Goal: Task Accomplishment & Management: Complete application form

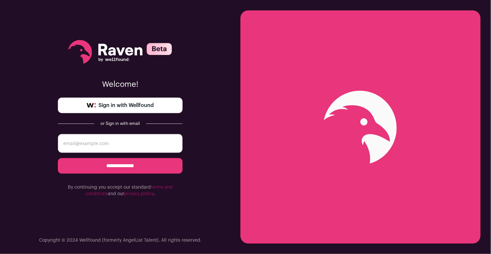
click at [136, 139] on input "email" at bounding box center [120, 143] width 125 height 19
click at [186, 120] on div "**********" at bounding box center [120, 127] width 240 height 254
click at [141, 140] on input "email" at bounding box center [120, 143] width 125 height 19
type input "shayana.venukanthan@gmail.com"
click at [58, 158] on input "**********" at bounding box center [120, 166] width 125 height 16
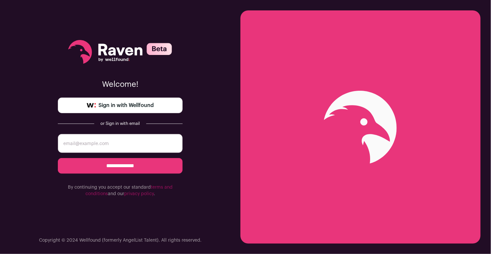
click at [144, 139] on input "email" at bounding box center [120, 143] width 125 height 19
type input "[EMAIL_ADDRESS][DOMAIN_NAME]"
click at [58, 158] on input "**********" at bounding box center [120, 166] width 125 height 16
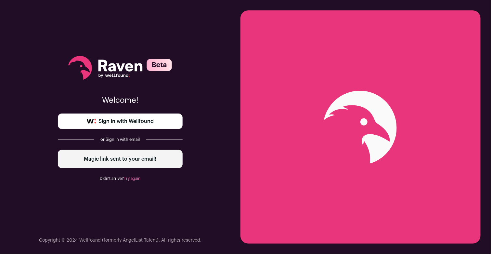
click at [159, 114] on link "Sign in with Wellfound" at bounding box center [120, 121] width 125 height 16
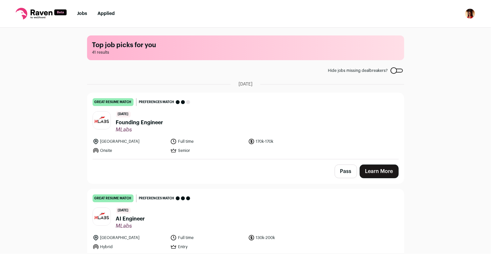
drag, startPoint x: 155, startPoint y: 124, endPoint x: 47, endPoint y: 179, distance: 120.8
click at [47, 179] on div "Top job picks for you 41 results Hide jobs missing dealbreakers? September 9th,…" at bounding box center [245, 140] width 491 height 225
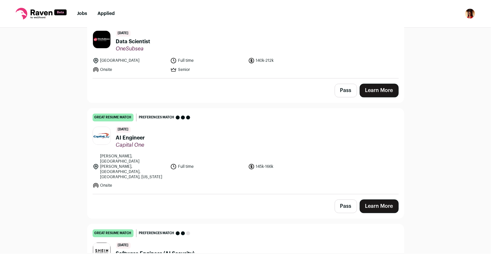
scroll to position [603, 0]
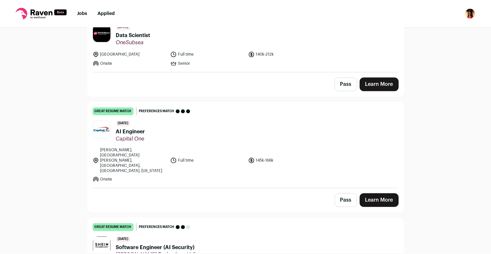
drag, startPoint x: 127, startPoint y: 101, endPoint x: 135, endPoint y: 105, distance: 8.6
click at [135, 128] on span "AI Engineer" at bounding box center [130, 132] width 29 height 8
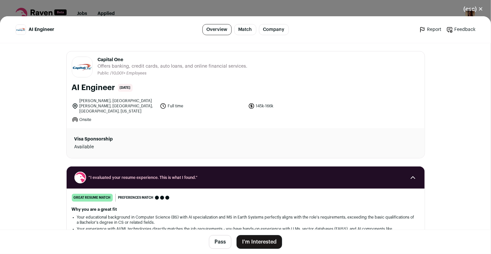
click at [343, 12] on div "(esc) ✕ AI Engineer Overview Match Company Report Feedback Report Feedback Capi…" at bounding box center [245, 127] width 491 height 254
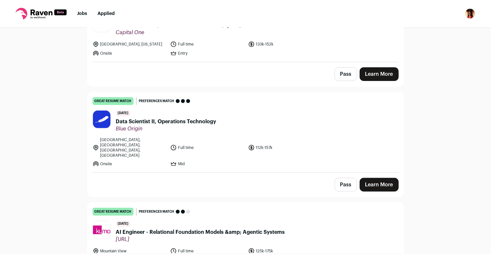
scroll to position [1035, 0]
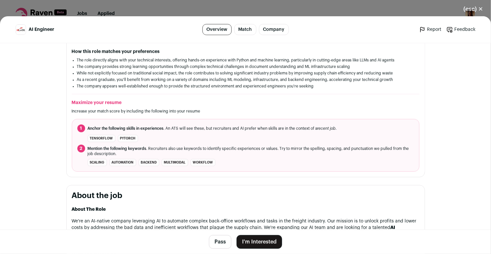
scroll to position [157, 0]
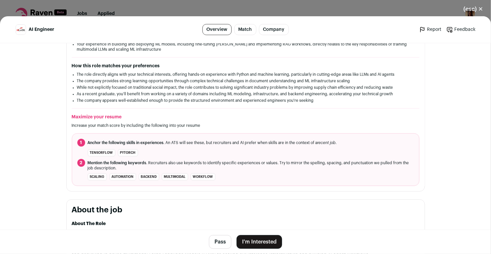
click at [266, 240] on button "I'm Interested" at bounding box center [259, 242] width 45 height 14
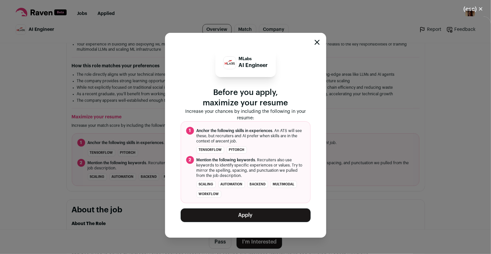
click at [477, 6] on button "(esc) ✕" at bounding box center [473, 9] width 35 height 14
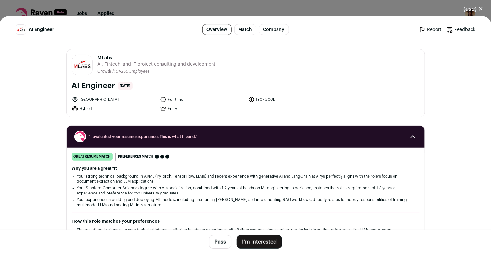
scroll to position [0, 0]
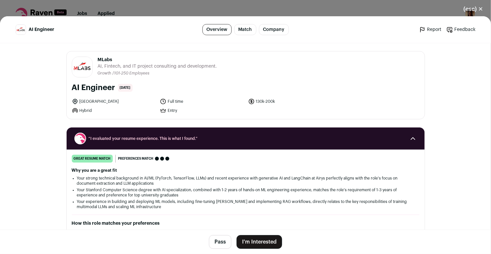
click at [240, 31] on link "Match" at bounding box center [245, 29] width 22 height 11
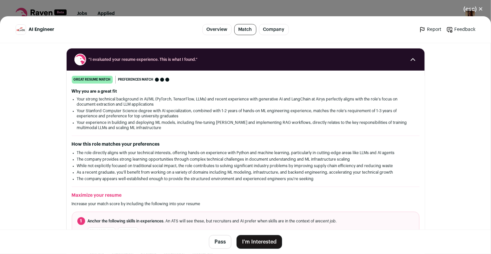
click at [269, 27] on link "Company" at bounding box center [274, 29] width 30 height 11
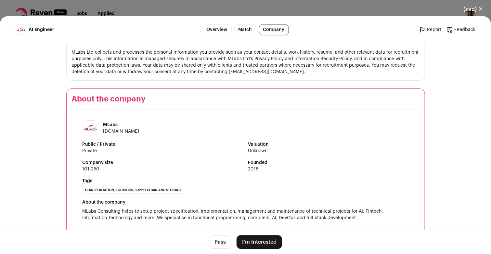
scroll to position [651, 0]
